Goal: Navigation & Orientation: Find specific page/section

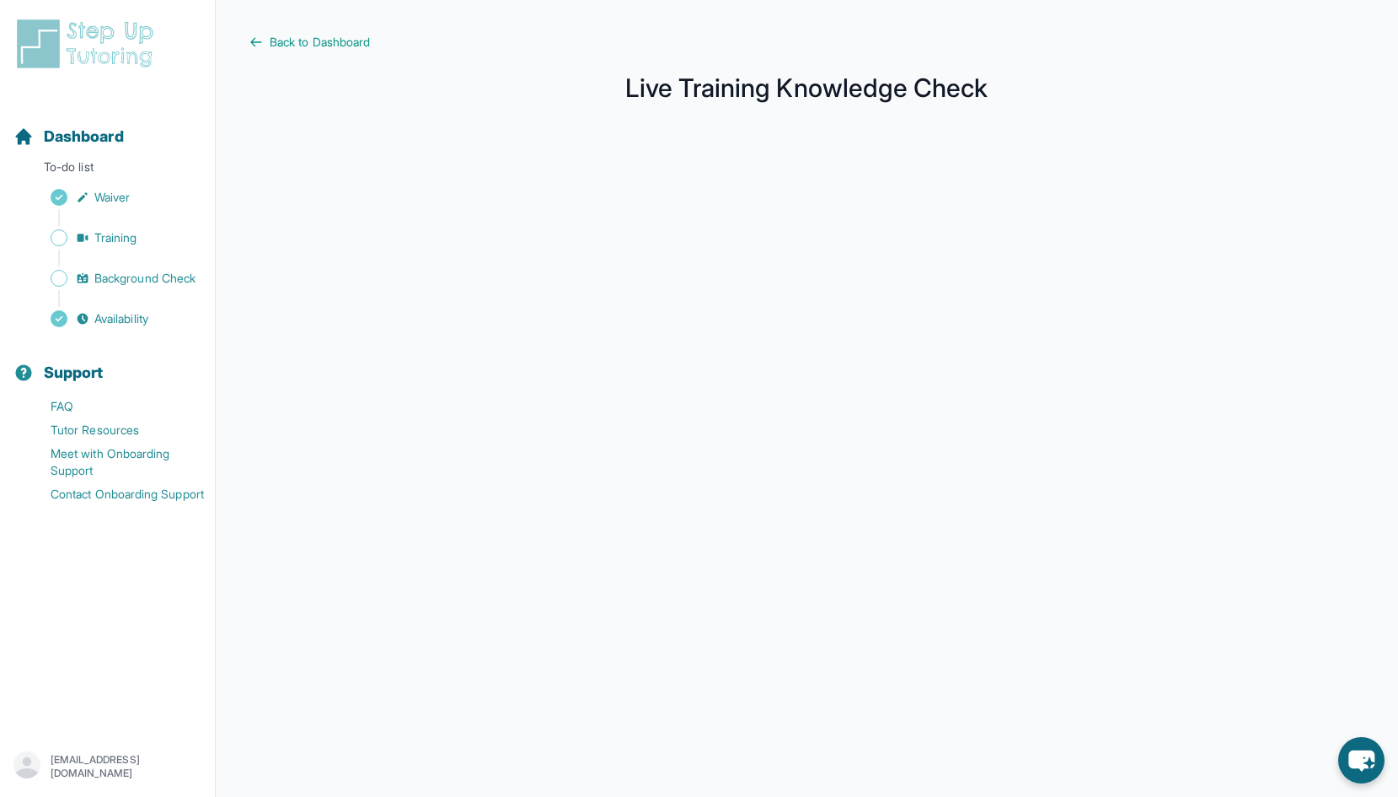
click at [291, 51] on main "Back to Dashboard Live Training Knowledge Check" at bounding box center [807, 448] width 1183 height 897
click at [291, 36] on span "Back to Dashboard" at bounding box center [320, 42] width 100 height 17
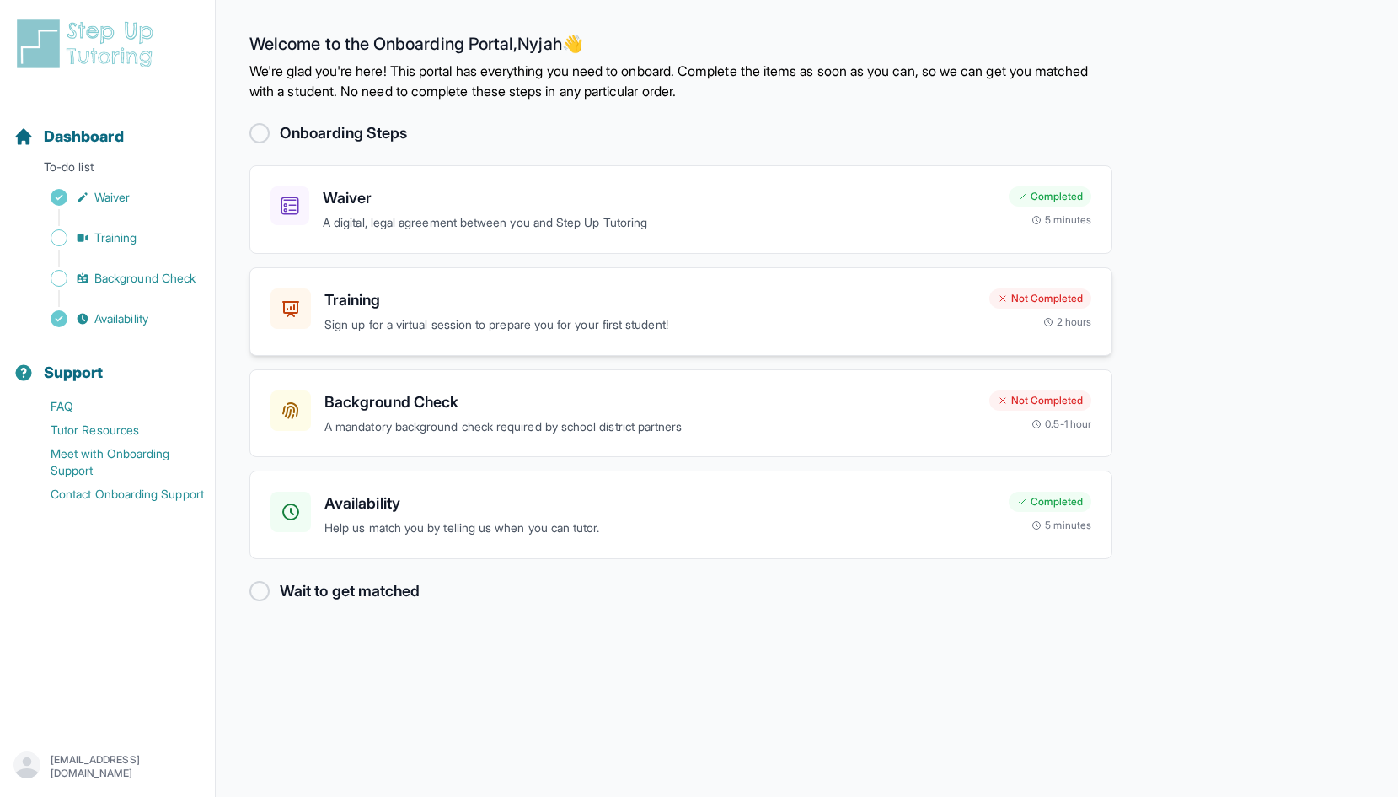
click at [488, 325] on p "Sign up for a virtual session to prepare you for your first student!" at bounding box center [651, 324] width 652 height 19
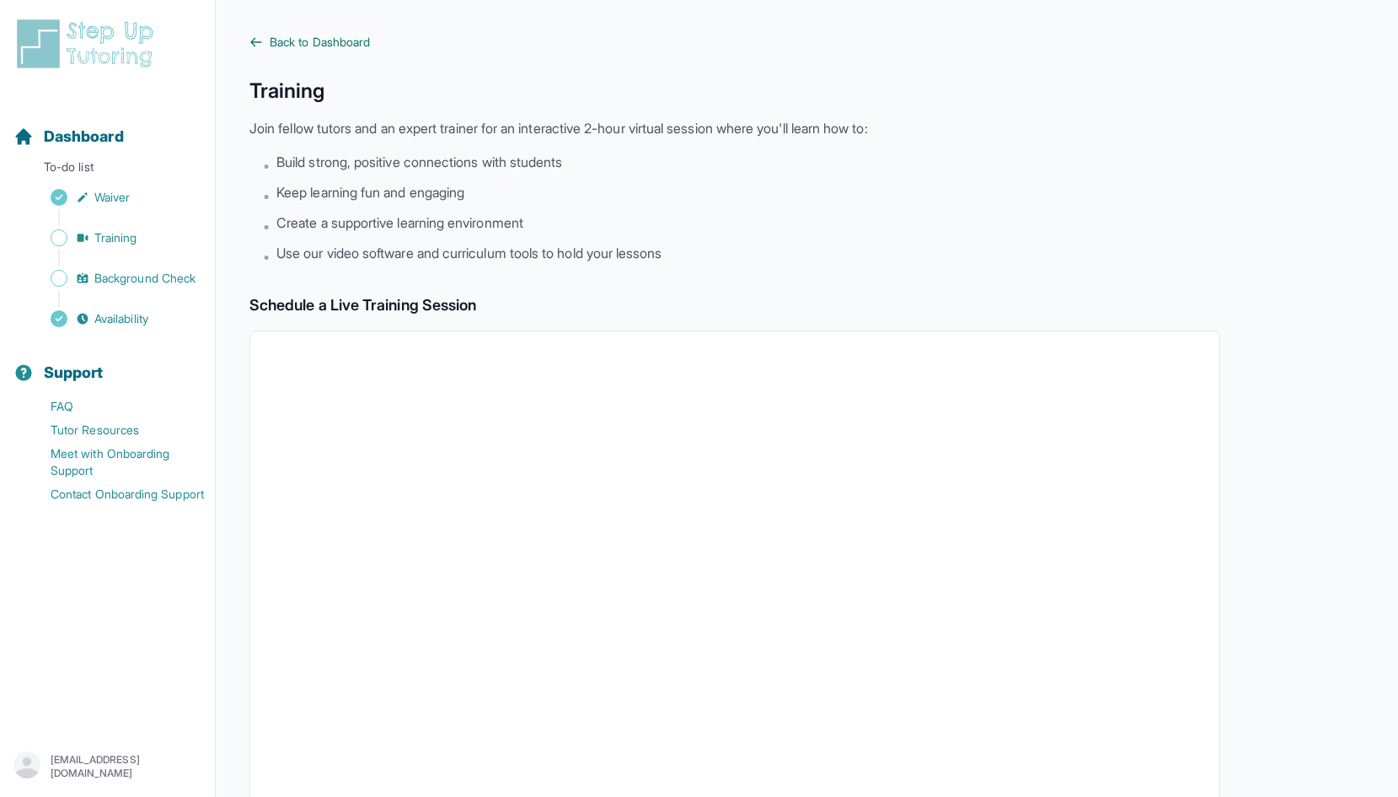
click at [255, 38] on icon at bounding box center [256, 42] width 10 height 8
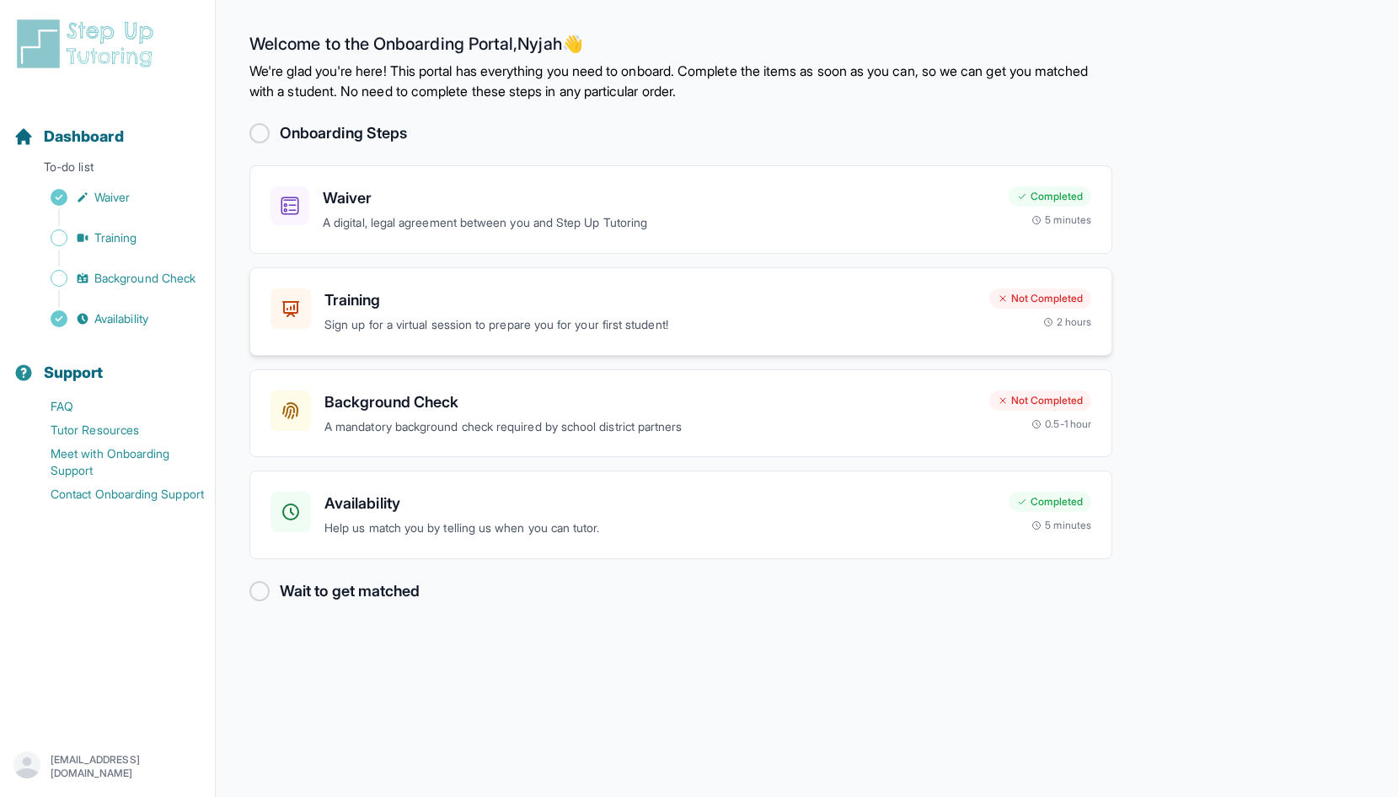
click at [455, 319] on p "Sign up for a virtual session to prepare you for your first student!" at bounding box center [651, 324] width 652 height 19
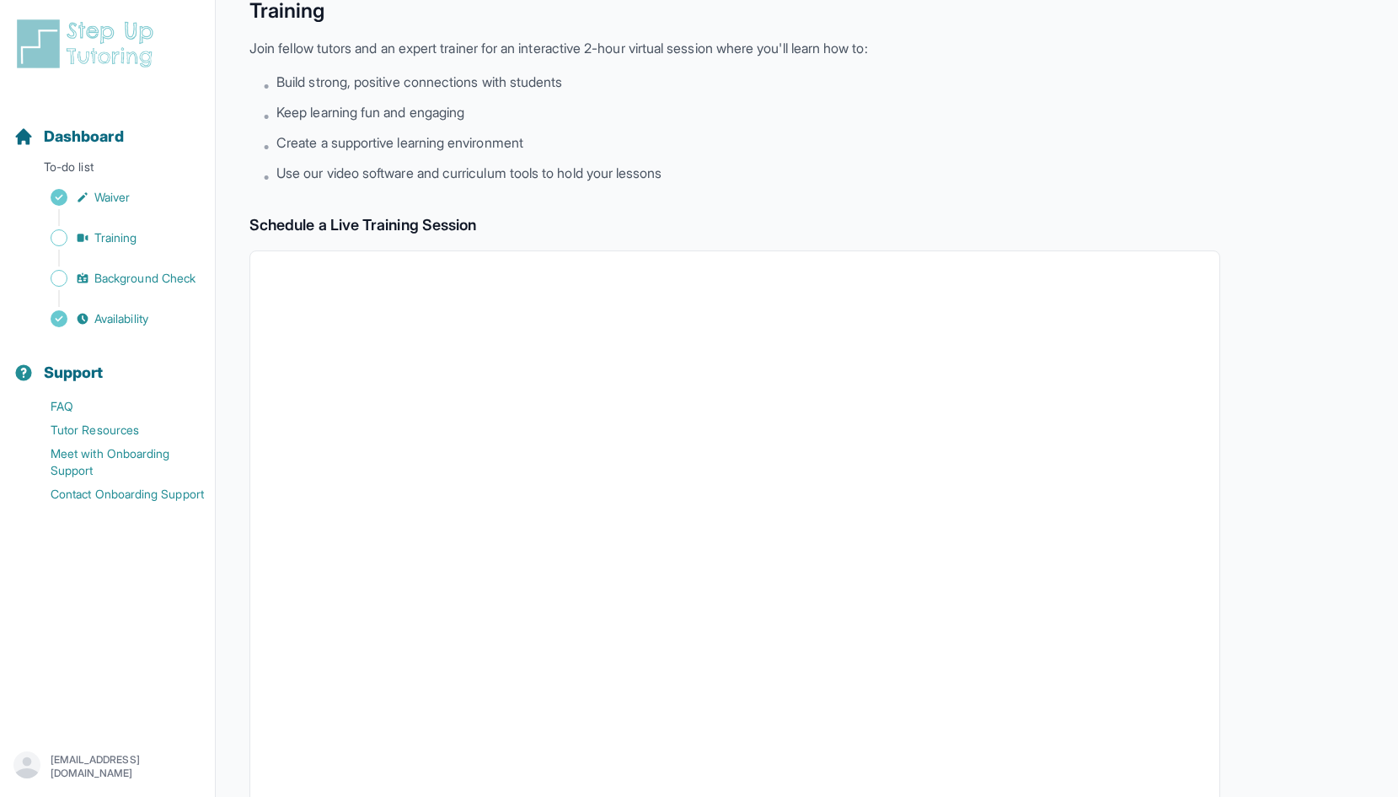
scroll to position [63, 0]
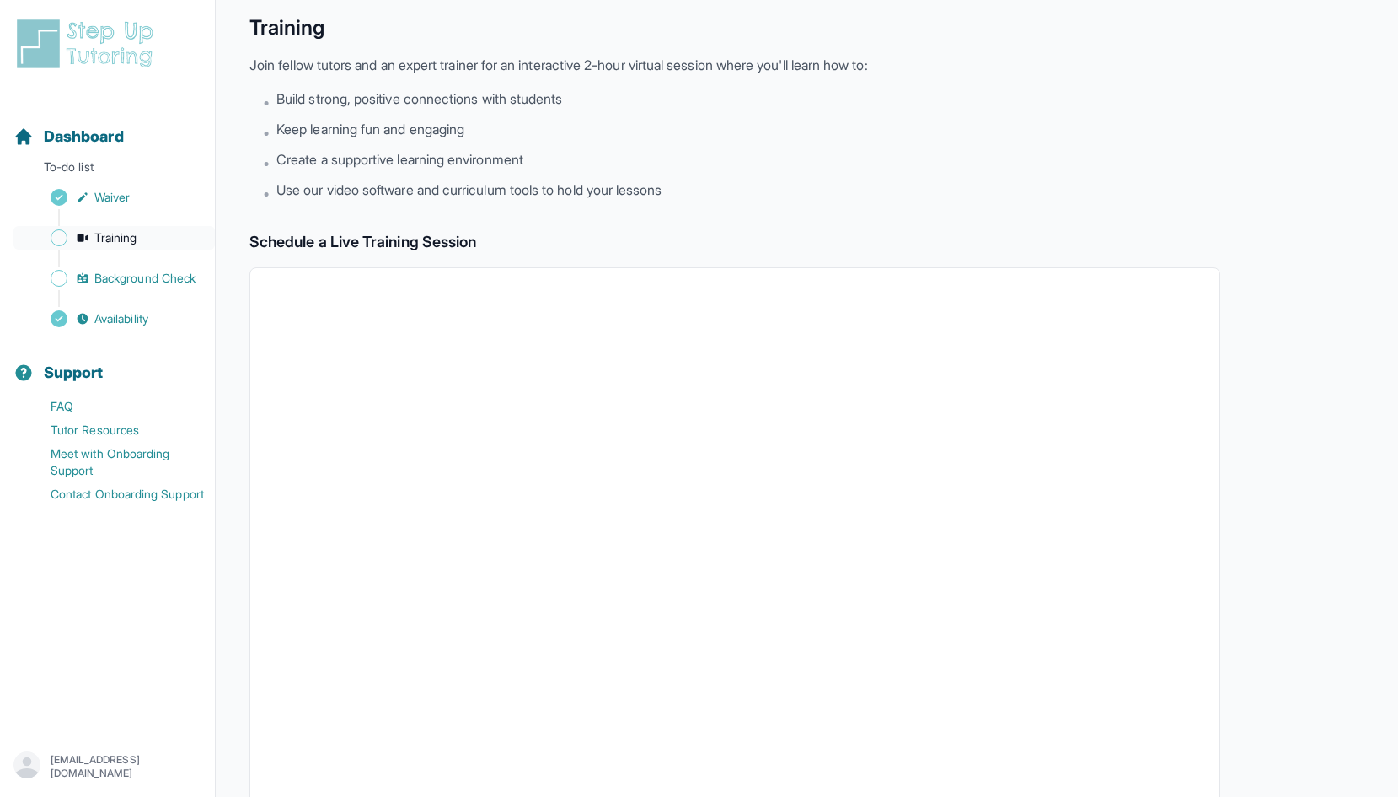
click at [76, 237] on icon "Sidebar" at bounding box center [82, 237] width 13 height 13
click at [128, 245] on span "Training" at bounding box center [115, 237] width 43 height 17
click at [63, 238] on span "Sidebar" at bounding box center [59, 237] width 17 height 17
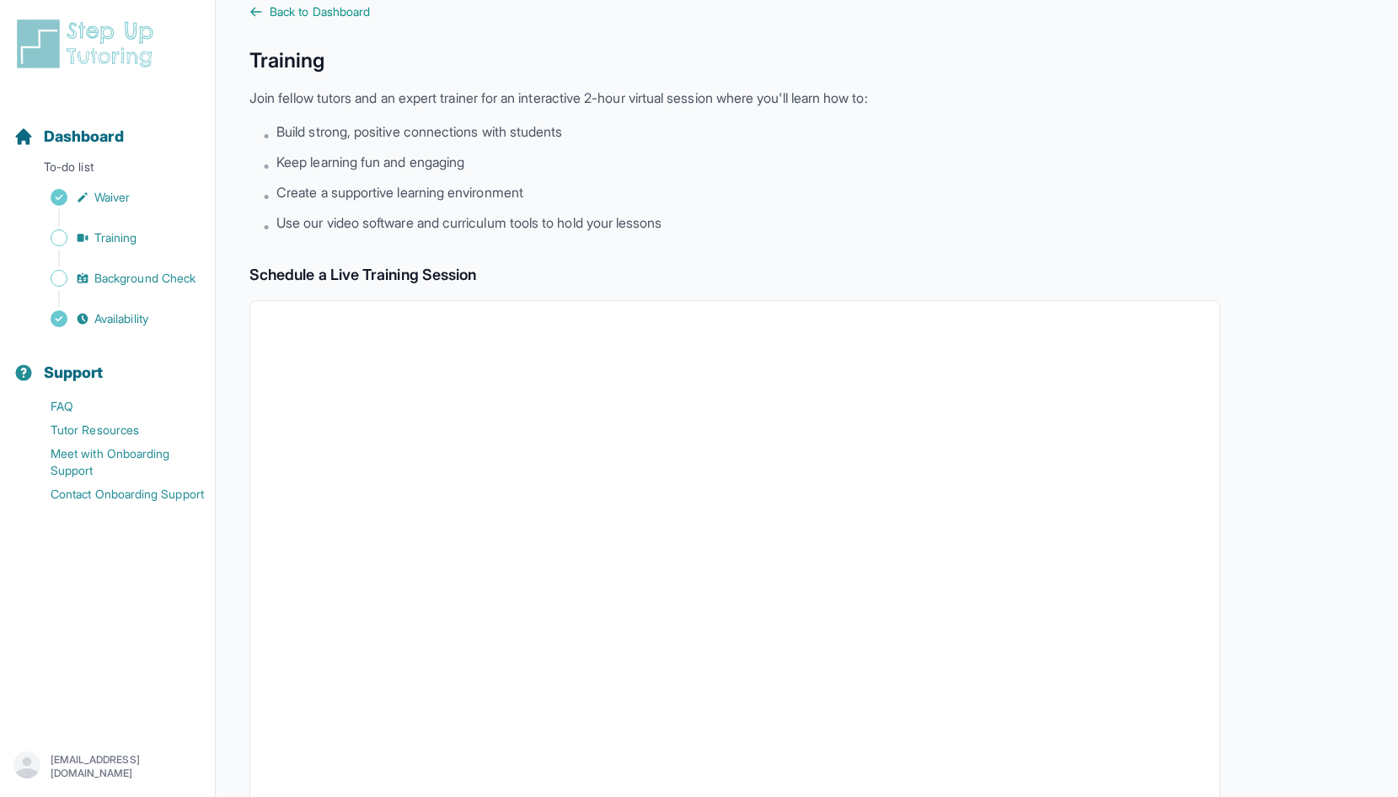
scroll to position [0, 0]
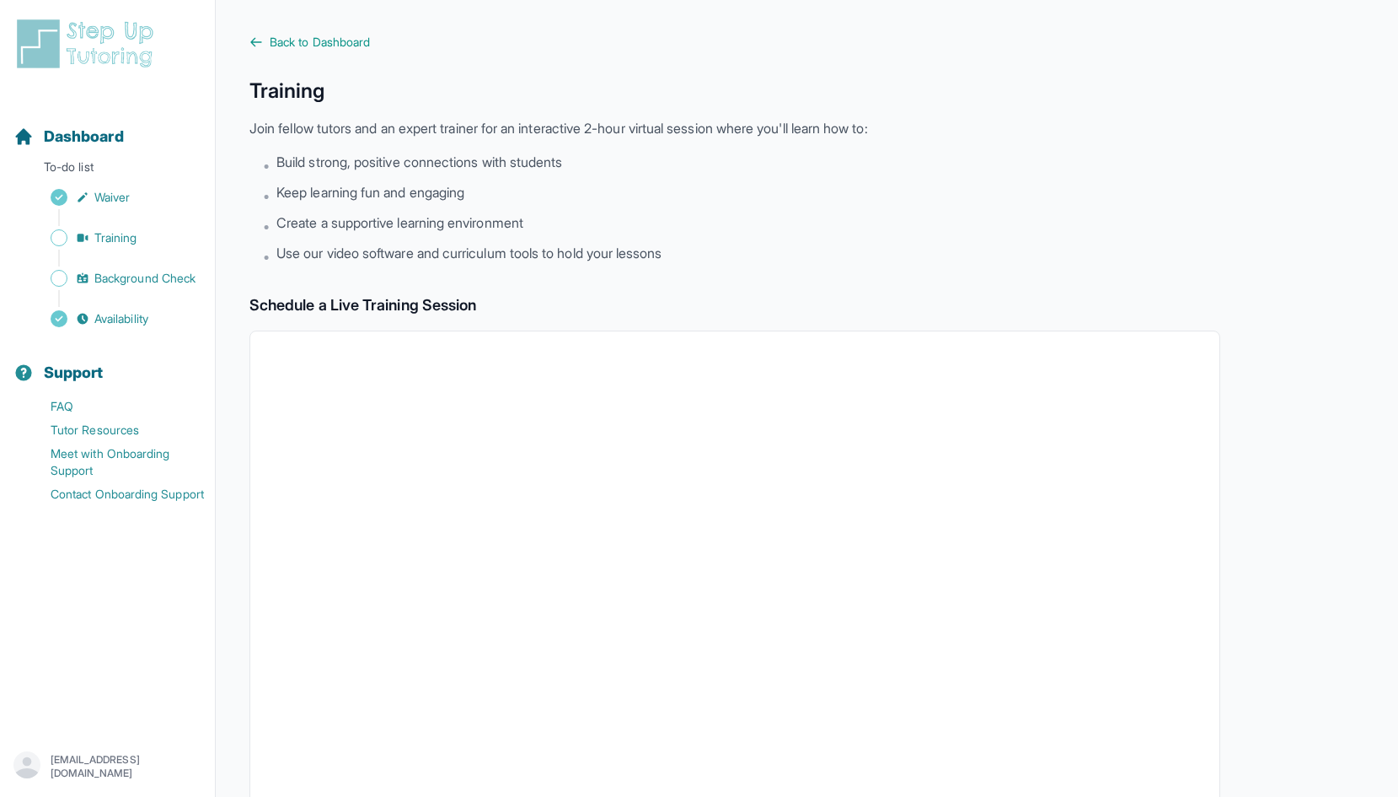
click at [266, 51] on div "Back to Dashboard Training Join fellow tutors and an expert trainer for an inte…" at bounding box center [735, 593] width 971 height 1119
click at [266, 46] on link "Back to Dashboard" at bounding box center [735, 42] width 971 height 17
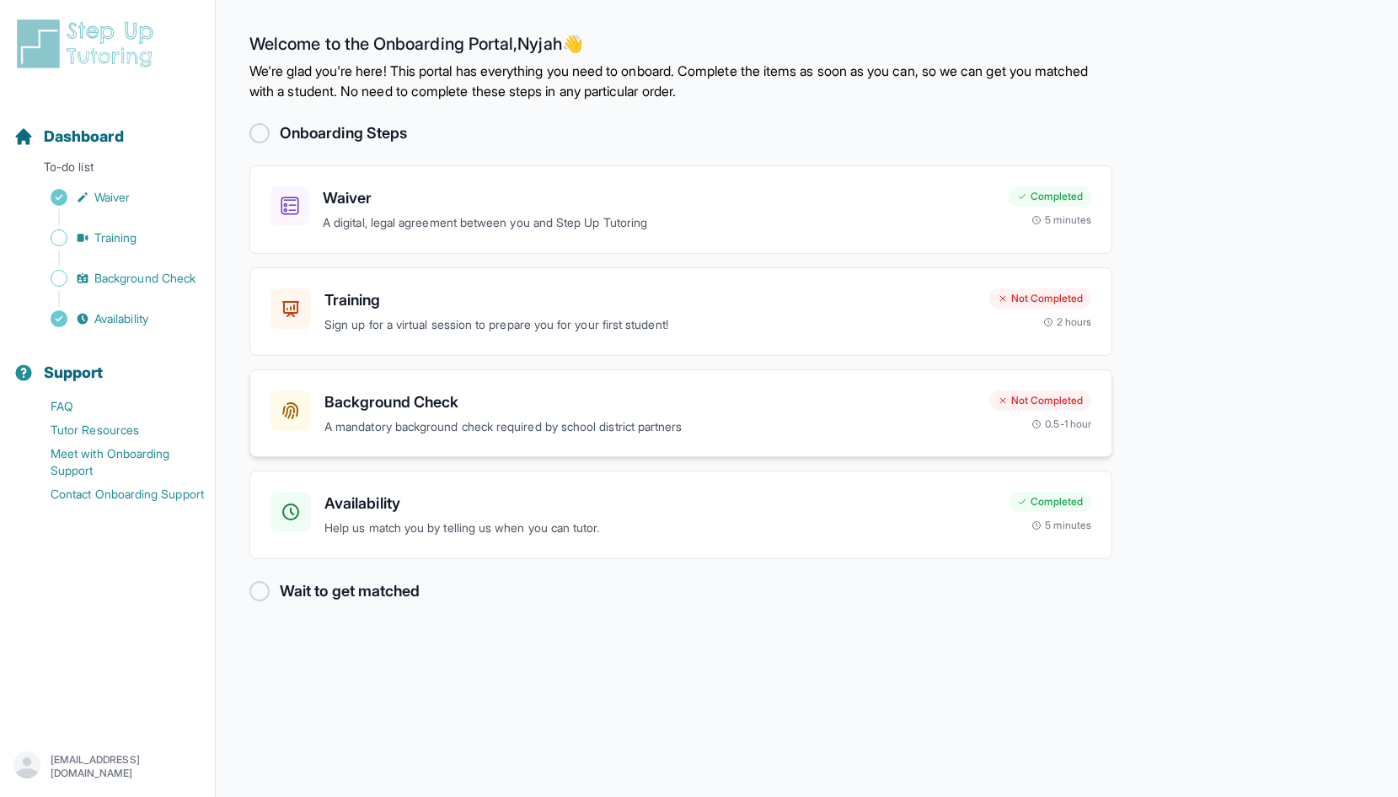
click at [569, 450] on div "Background Check A mandatory background check required by school district partn…" at bounding box center [681, 413] width 863 height 89
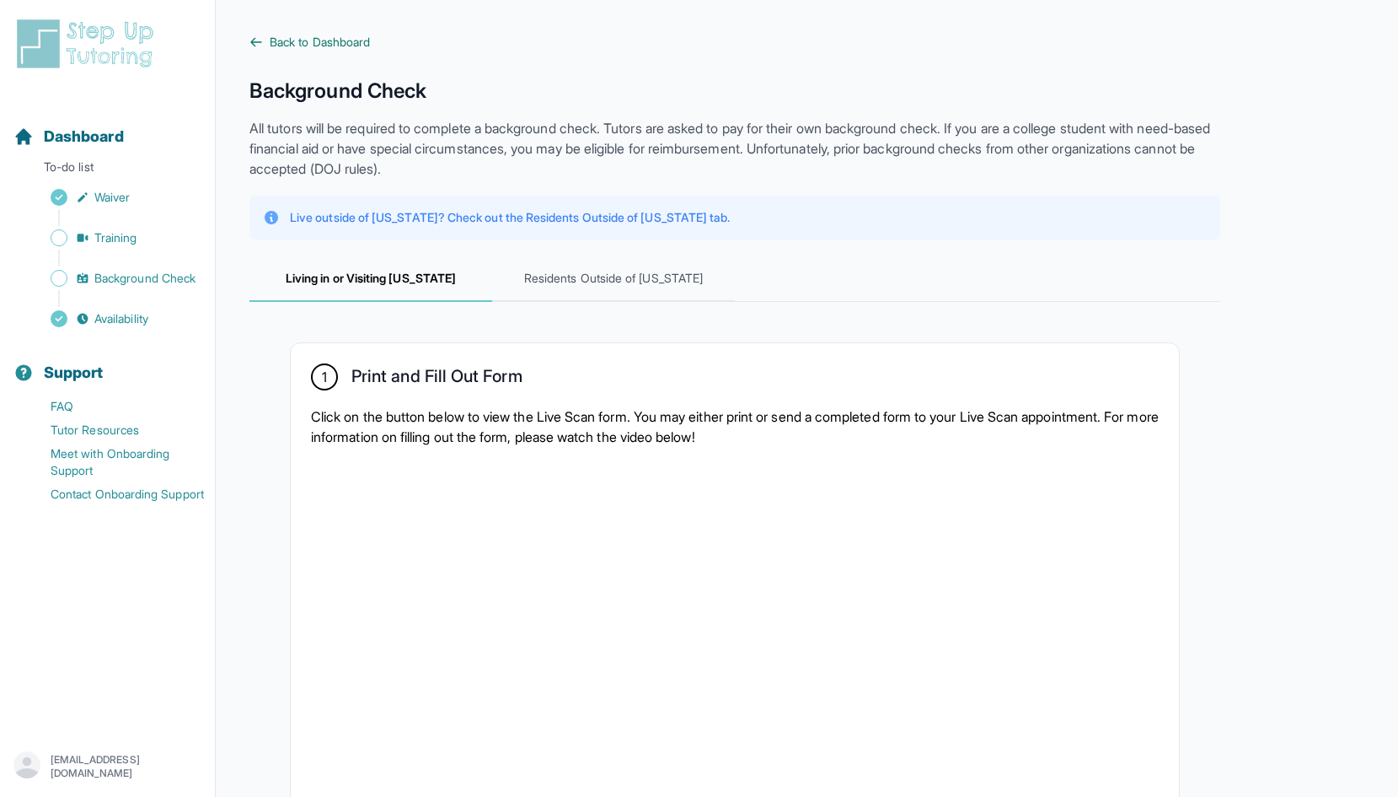
click at [252, 40] on icon at bounding box center [256, 42] width 10 height 8
